Goal: Task Accomplishment & Management: Manage account settings

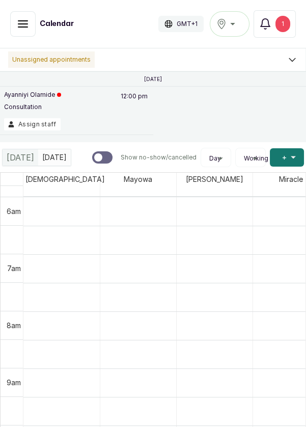
scroll to position [343, 0]
click at [38, 127] on button "Assign staff" at bounding box center [32, 124] width 56 height 12
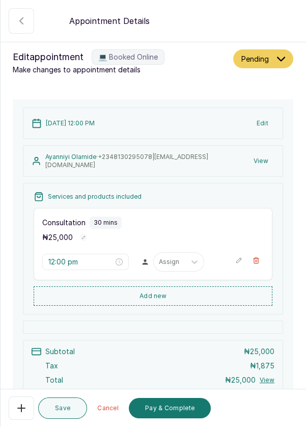
click at [22, 25] on icon "button" at bounding box center [21, 21] width 12 height 12
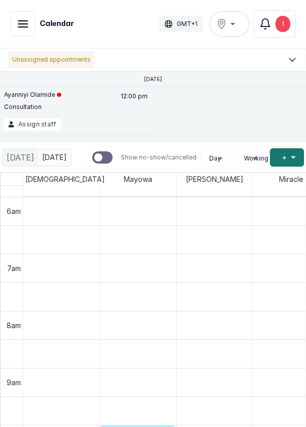
click at [235, 32] on button "Ikoyi" at bounding box center [230, 23] width 40 height 25
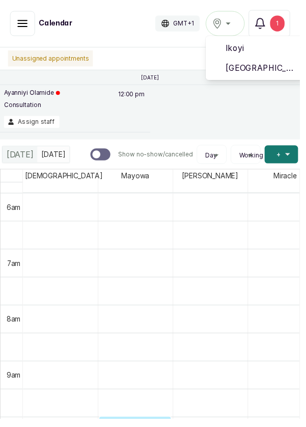
click at [270, 78] on li "[GEOGRAPHIC_DATA]" at bounding box center [261, 69] width 102 height 20
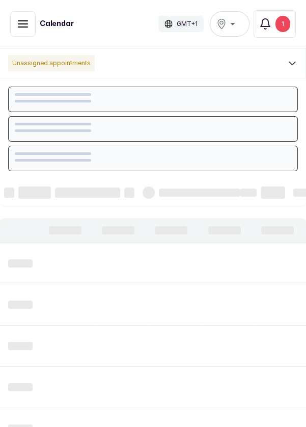
scroll to position [343, 0]
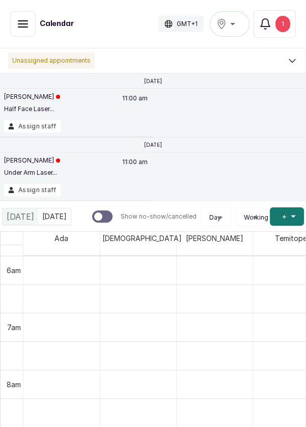
click at [35, 192] on button "Assign staff" at bounding box center [32, 190] width 56 height 12
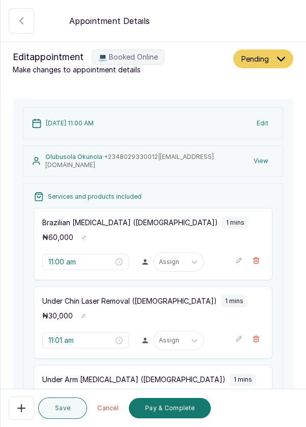
click at [265, 123] on button "Edit" at bounding box center [262, 123] width 24 height 18
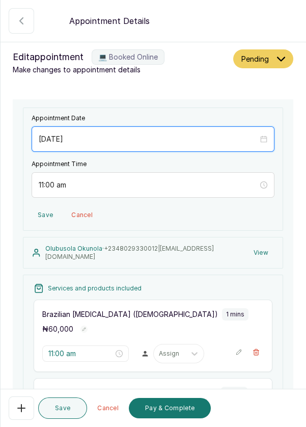
click at [94, 139] on input "[DATE]" at bounding box center [148, 138] width 219 height 11
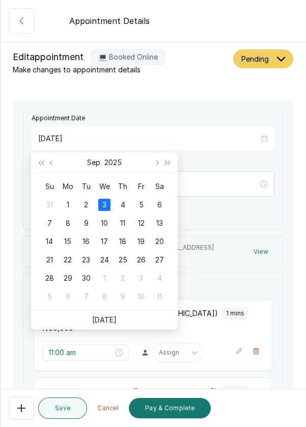
click at [46, 223] on div "7" at bounding box center [49, 223] width 12 height 12
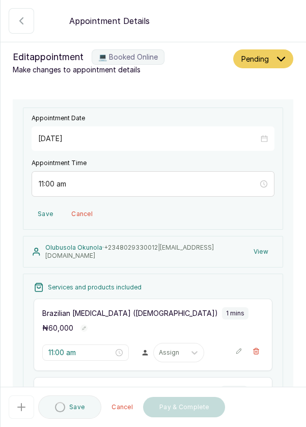
type input "[DATE]"
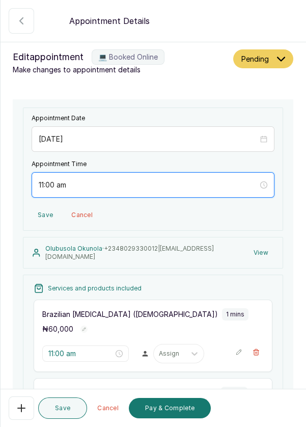
click at [66, 180] on input "11:00 am" at bounding box center [148, 184] width 219 height 11
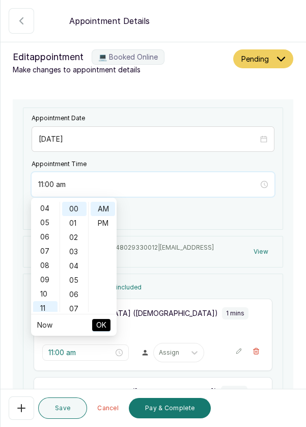
scroll to position [0, 0]
click at [48, 224] on div "01" at bounding box center [45, 223] width 24 height 14
click at [107, 223] on div "PM" at bounding box center [103, 223] width 24 height 14
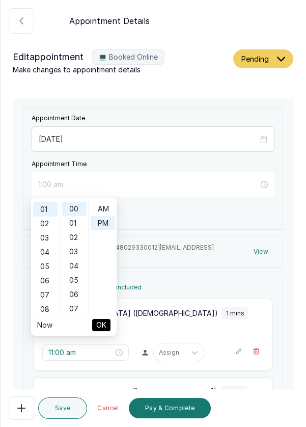
type input "1:00 pm"
click at [99, 324] on span "OK" at bounding box center [101, 324] width 10 height 19
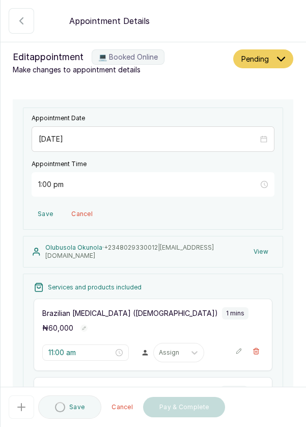
type input "1:00 pm"
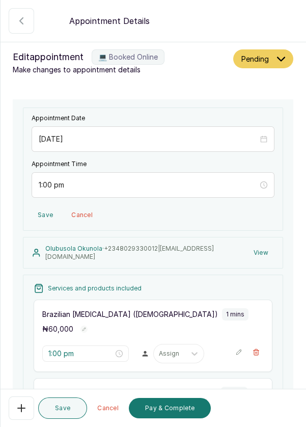
click at [64, 405] on button "Save" at bounding box center [62, 407] width 49 height 21
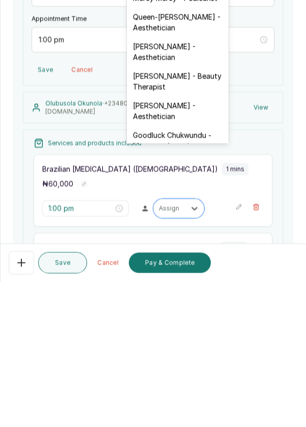
scroll to position [221, 0]
click at [177, 242] on div "[PERSON_NAME] - Aesthetician" at bounding box center [178, 257] width 102 height 30
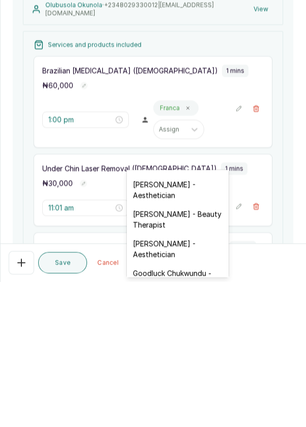
scroll to position [275, 0]
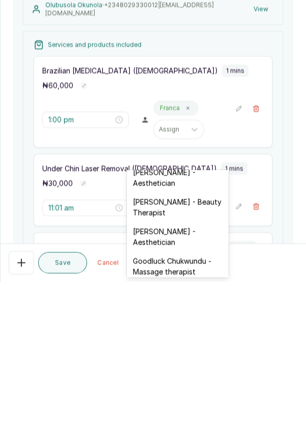
click at [181, 370] on div "[PERSON_NAME] - Aesthetician" at bounding box center [178, 382] width 102 height 30
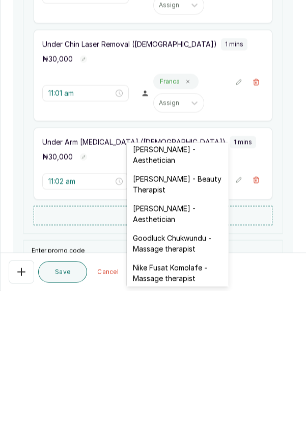
scroll to position [270, 0]
click at [181, 339] on div "[PERSON_NAME] - Aesthetician" at bounding box center [178, 350] width 102 height 30
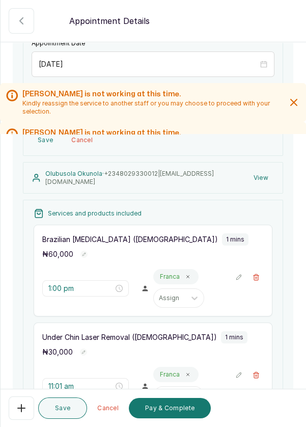
scroll to position [72, 0]
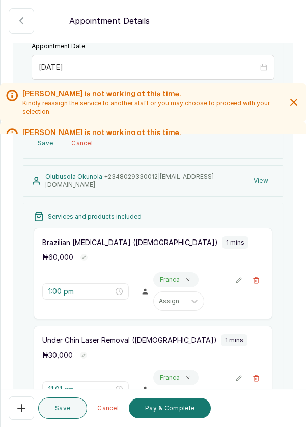
click at [296, 99] on icon "button" at bounding box center [294, 102] width 6 height 6
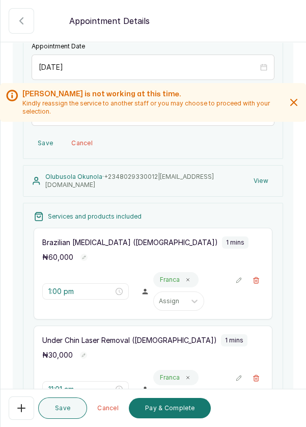
click at [294, 100] on icon "button" at bounding box center [294, 102] width 12 height 12
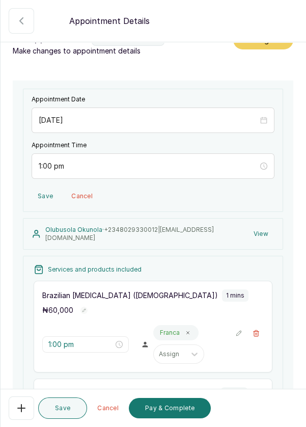
scroll to position [0, 0]
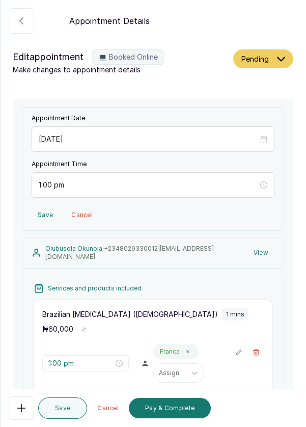
click at [62, 407] on button "Save" at bounding box center [62, 407] width 49 height 21
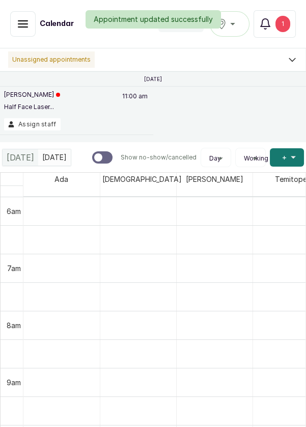
click at [30, 122] on button "Assign staff" at bounding box center [32, 124] width 56 height 12
